Goal: Use online tool/utility: Utilize a website feature to perform a specific function

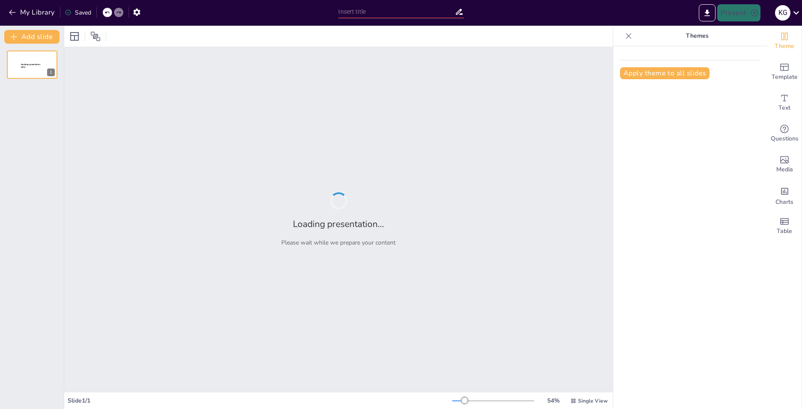
type input "The [PERSON_NAME] of Humanity: Exploring the Stone Age"
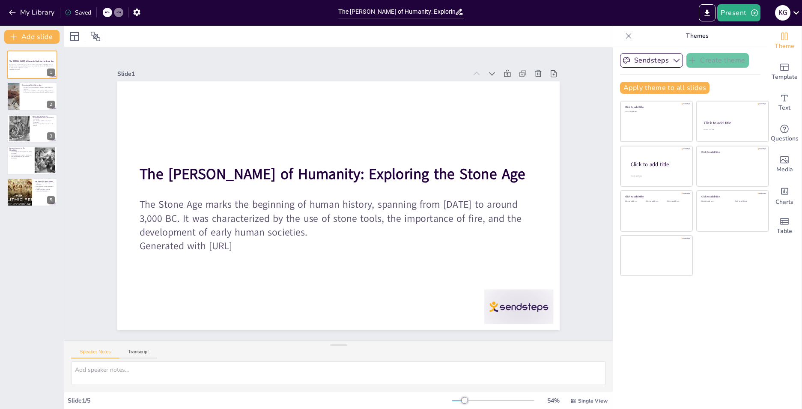
click at [747, 22] on div "Present K G" at bounding box center [635, 13] width 334 height 26
click at [753, 12] on icon "button" at bounding box center [754, 13] width 9 height 9
click at [753, 51] on li "Play presentation" at bounding box center [750, 53] width 67 height 14
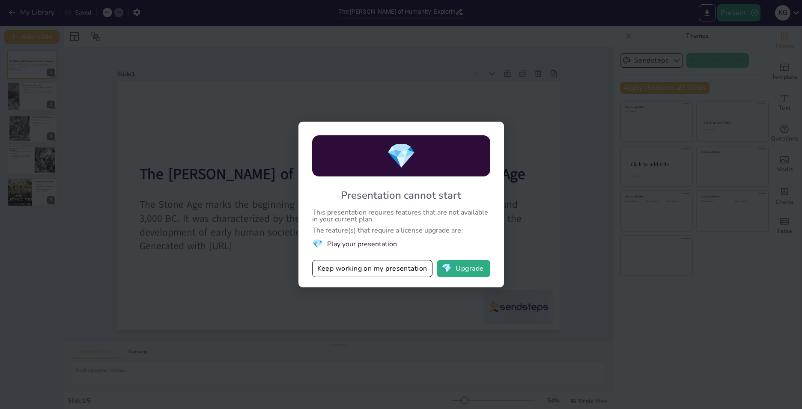
click at [613, 154] on div "💎 Presentation cannot start This presentation requires features that are not av…" at bounding box center [401, 204] width 802 height 409
click at [328, 270] on button "Keep working on my presentation" at bounding box center [372, 268] width 120 height 17
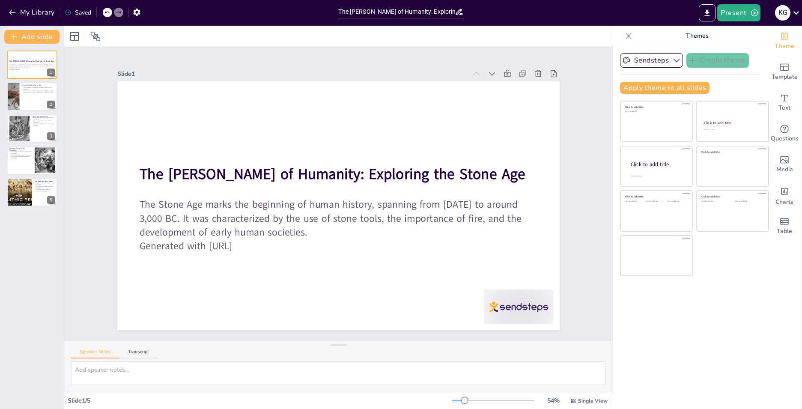
click at [733, 25] on div "Present K G" at bounding box center [635, 13] width 334 height 26
click at [732, 11] on button "Present" at bounding box center [738, 12] width 43 height 17
click at [744, 31] on li "Preview presentation" at bounding box center [750, 32] width 67 height 14
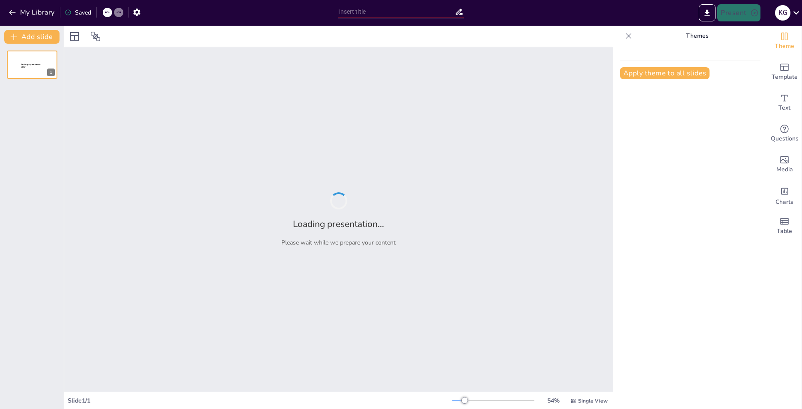
type input "The [PERSON_NAME] of Humanity: Exploring the Stone Age"
